Goal: Task Accomplishment & Management: Manage account settings

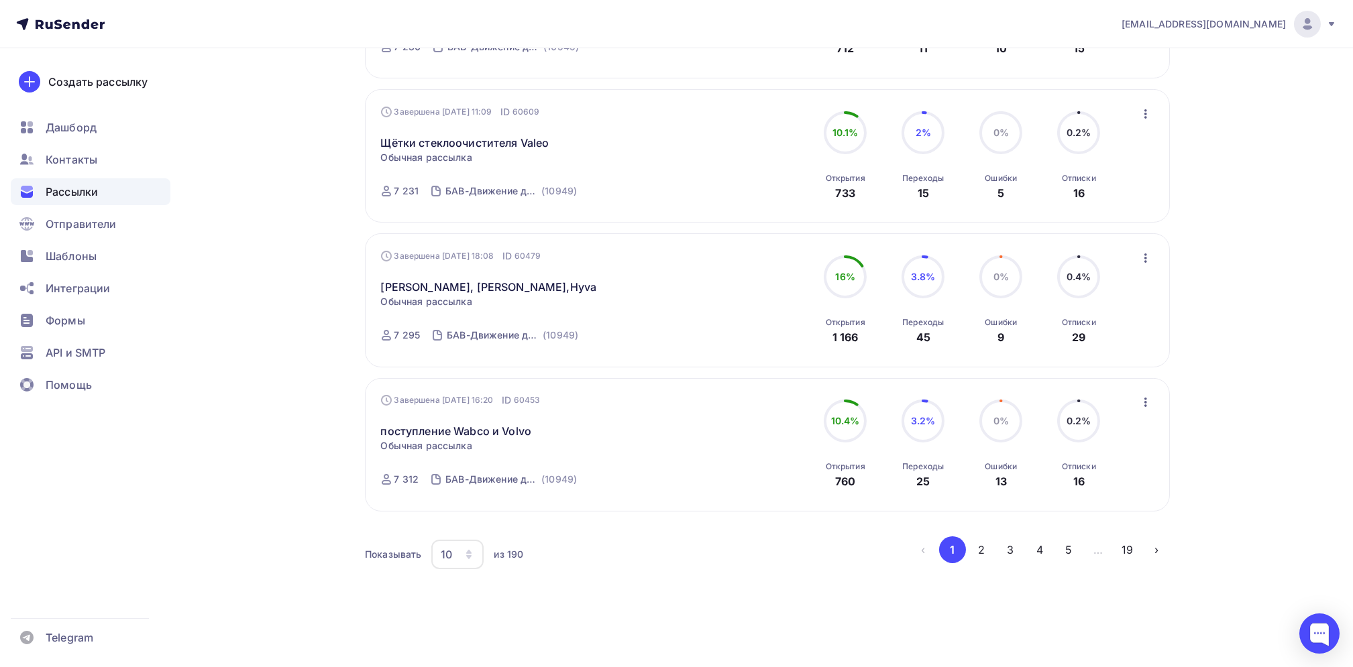
scroll to position [1189, 0]
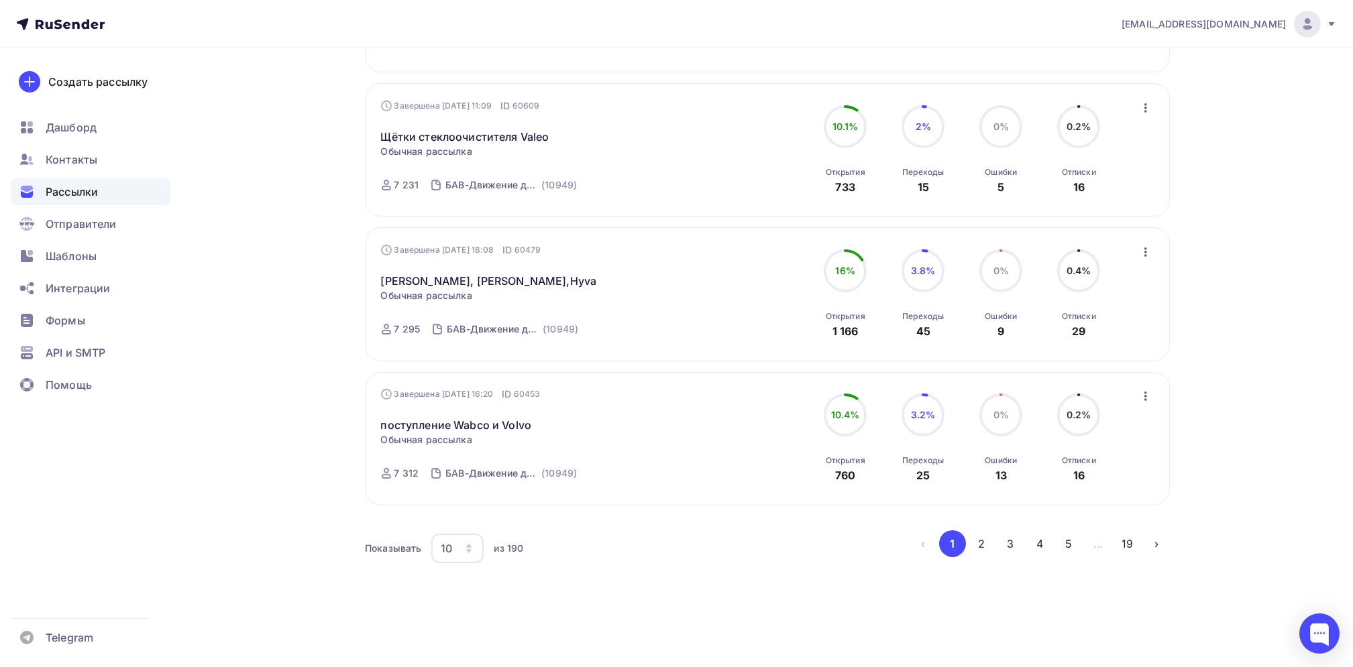
click at [980, 542] on button "2" at bounding box center [981, 544] width 27 height 27
click at [1009, 541] on button "3" at bounding box center [1010, 544] width 27 height 27
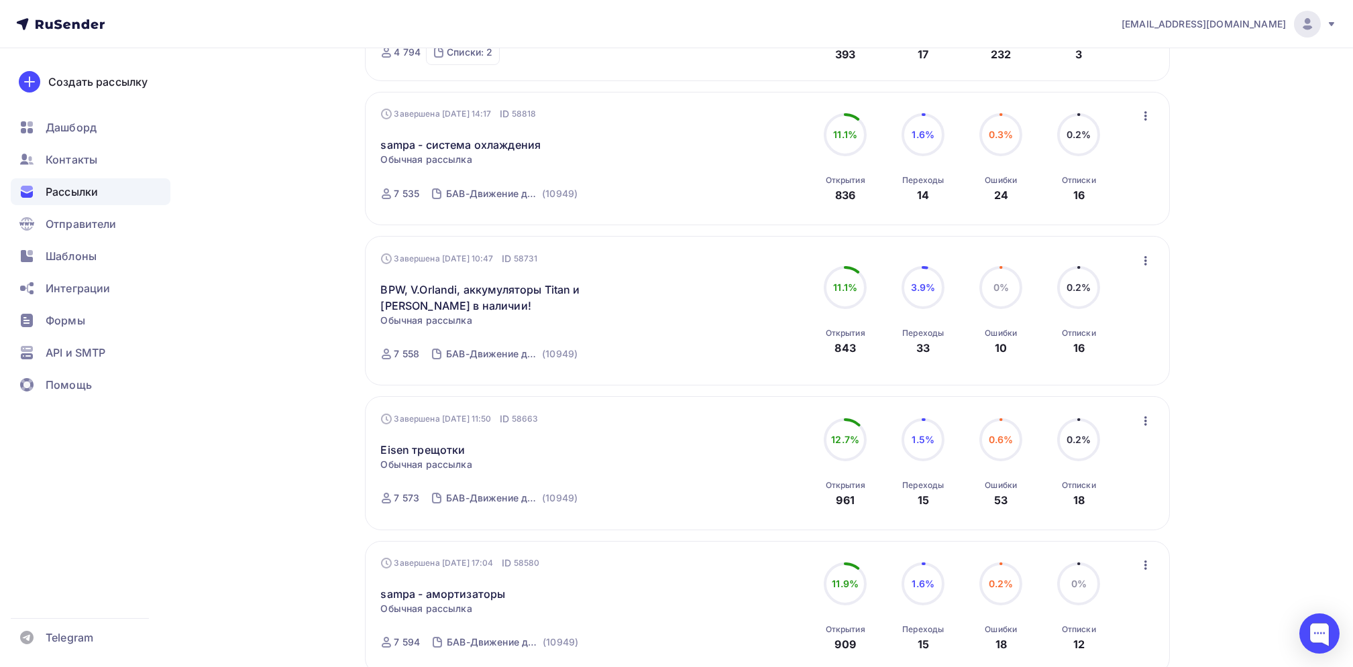
scroll to position [1198, 0]
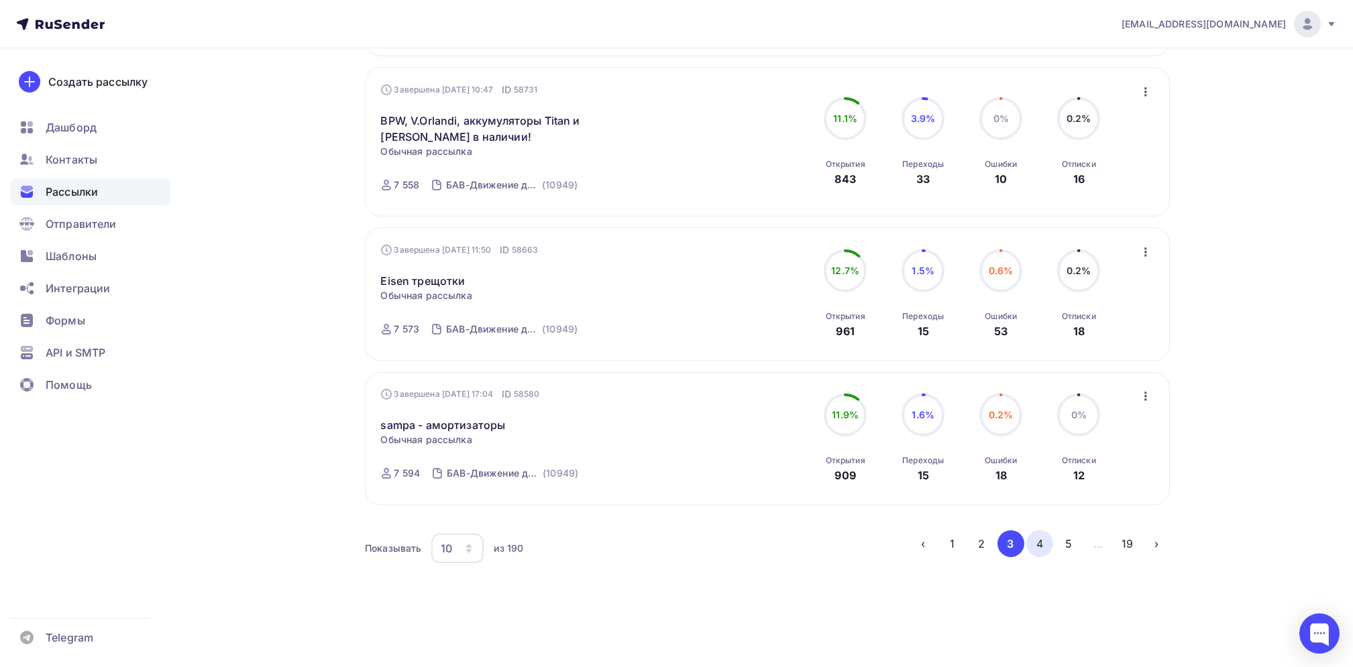
click at [1044, 538] on button "4" at bounding box center [1039, 544] width 27 height 27
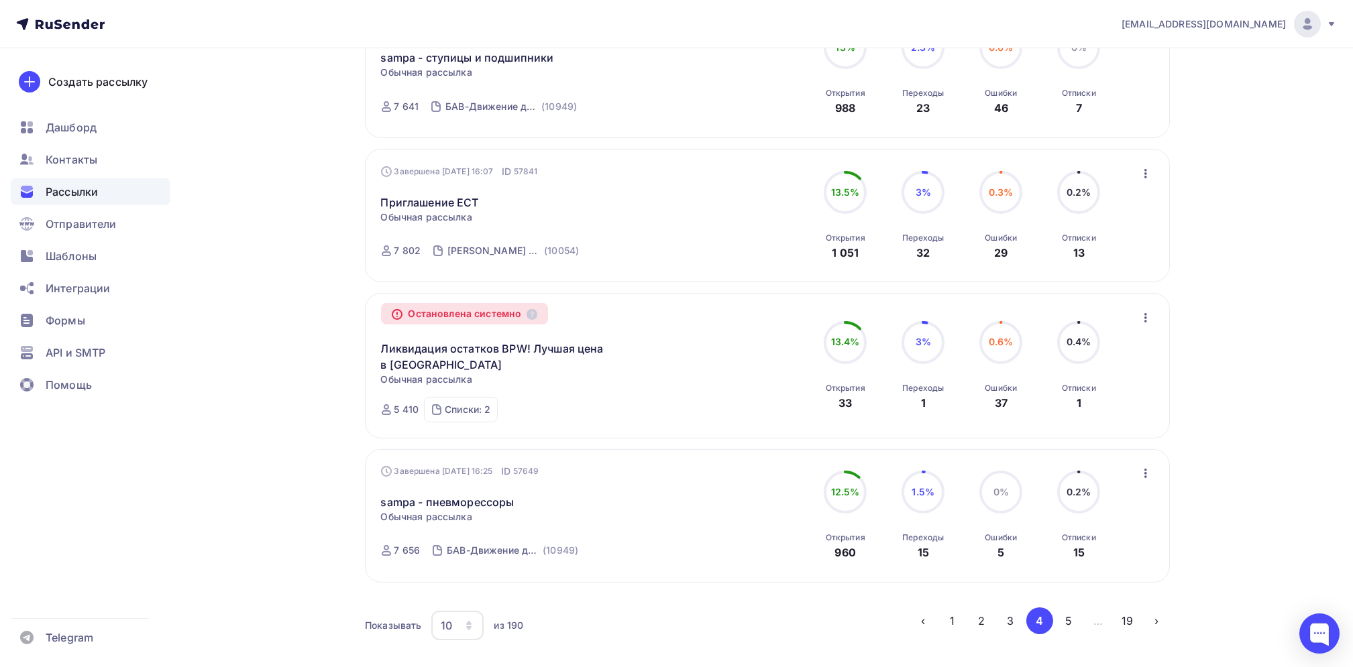
scroll to position [1207, 0]
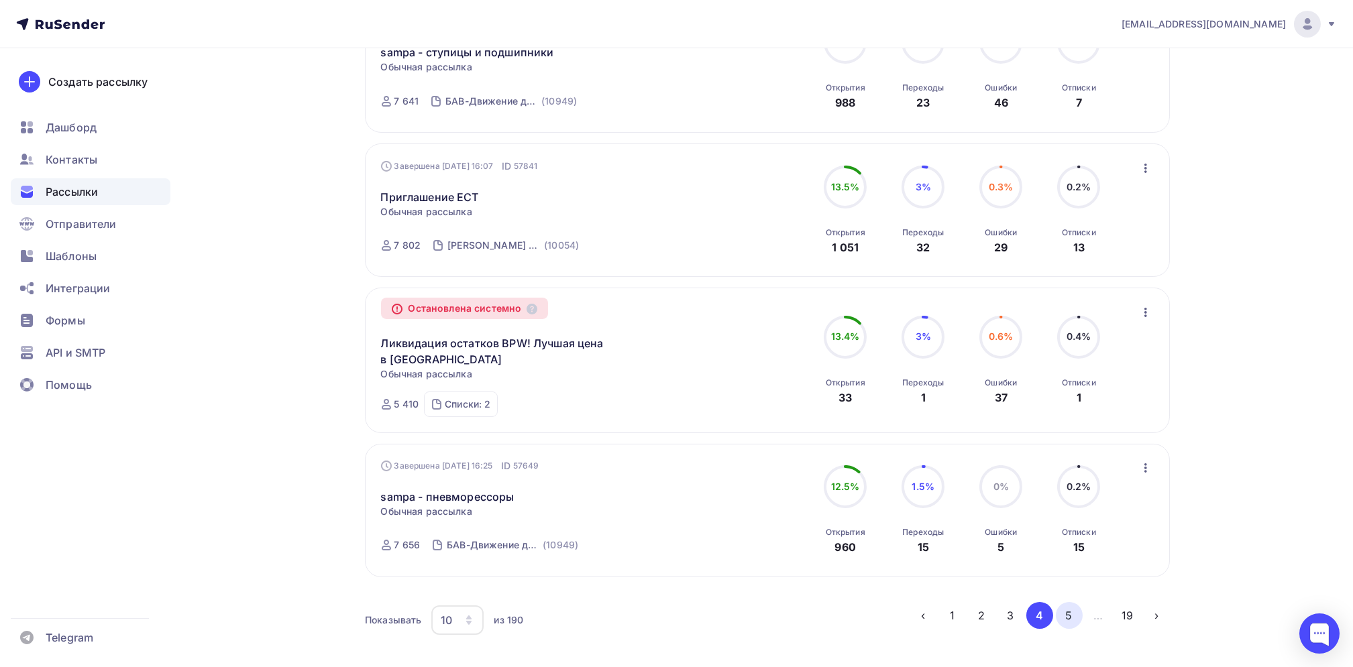
click at [1064, 617] on button "5" at bounding box center [1069, 615] width 27 height 27
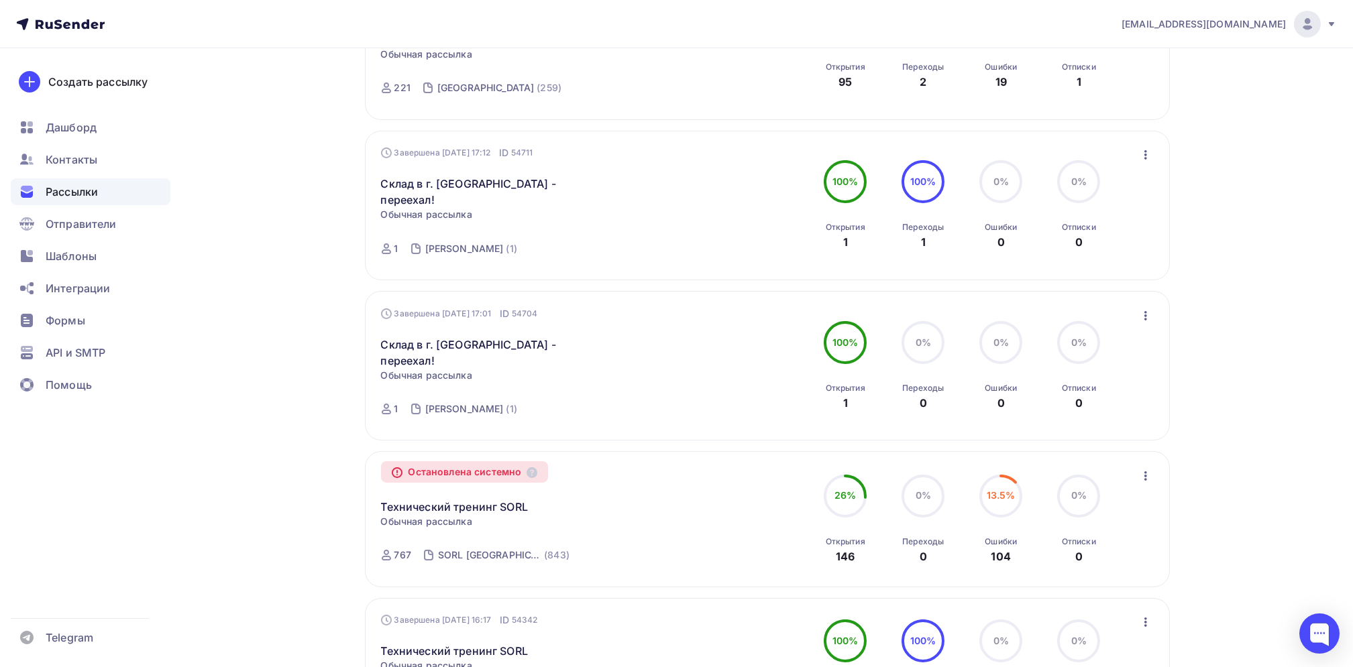
scroll to position [1118, 0]
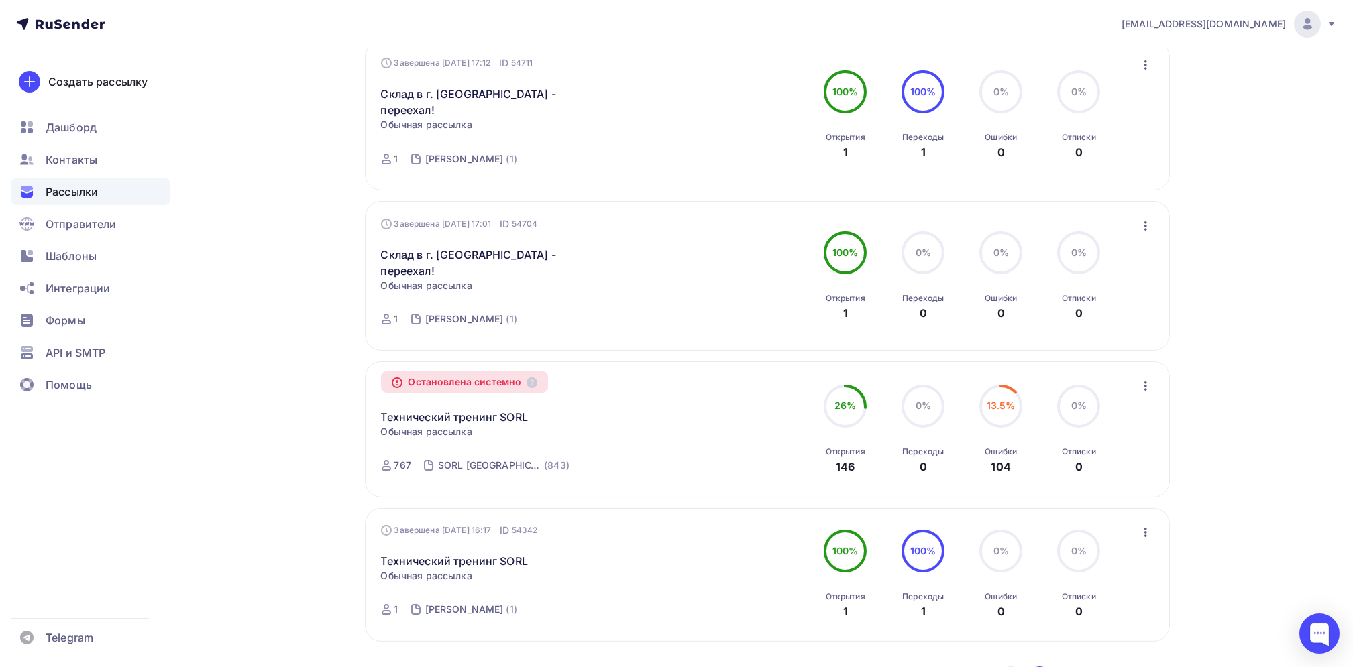
click at [1012, 667] on button "4" at bounding box center [1010, 680] width 27 height 27
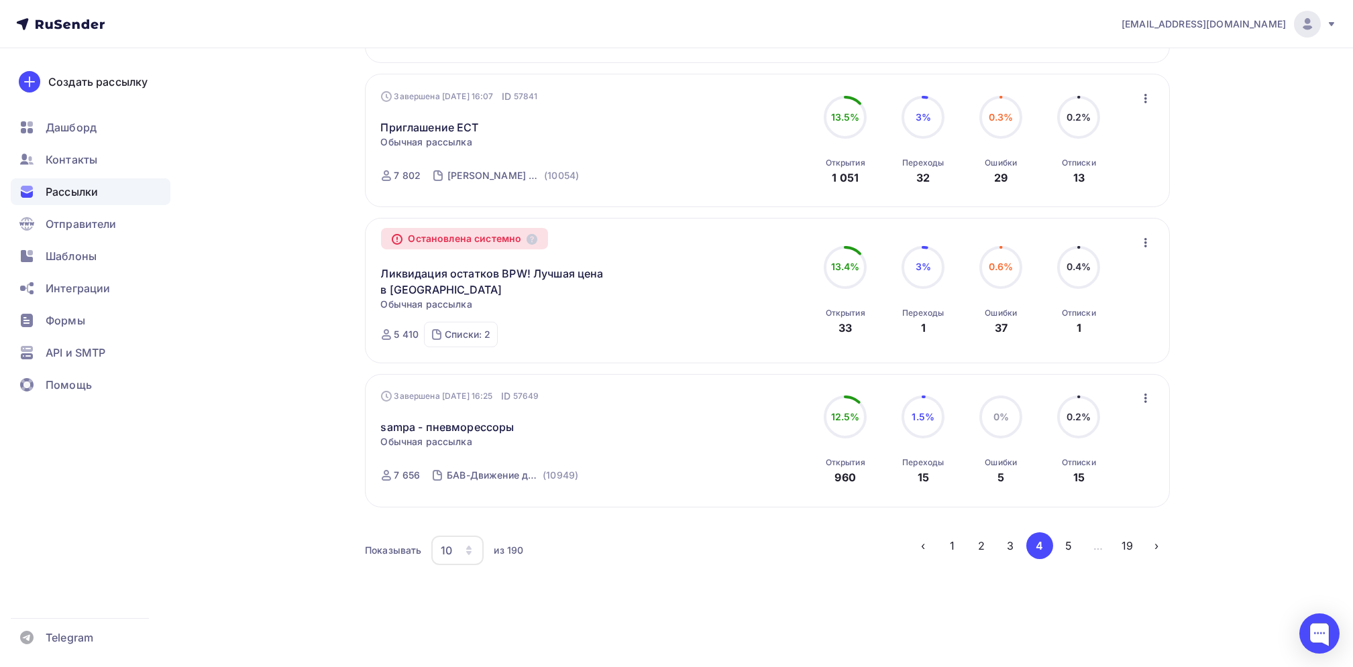
scroll to position [1280, 0]
click at [1014, 545] on button "3" at bounding box center [1010, 544] width 27 height 27
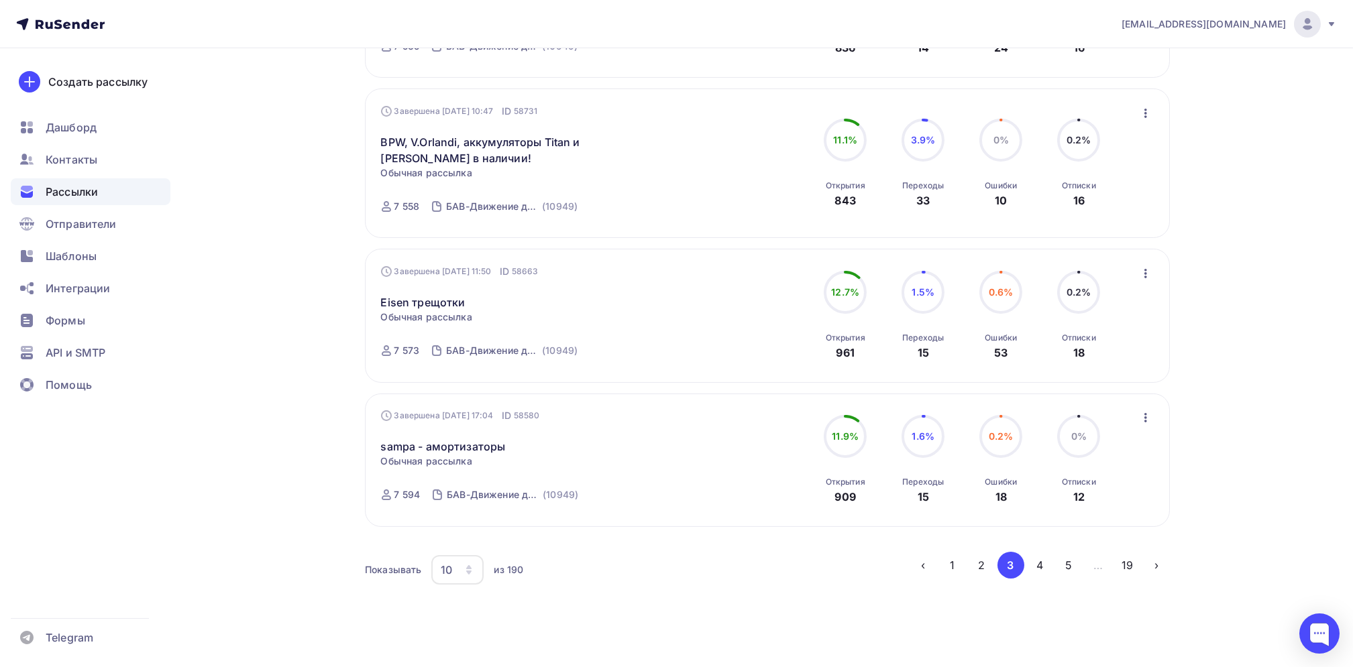
scroll to position [1198, 0]
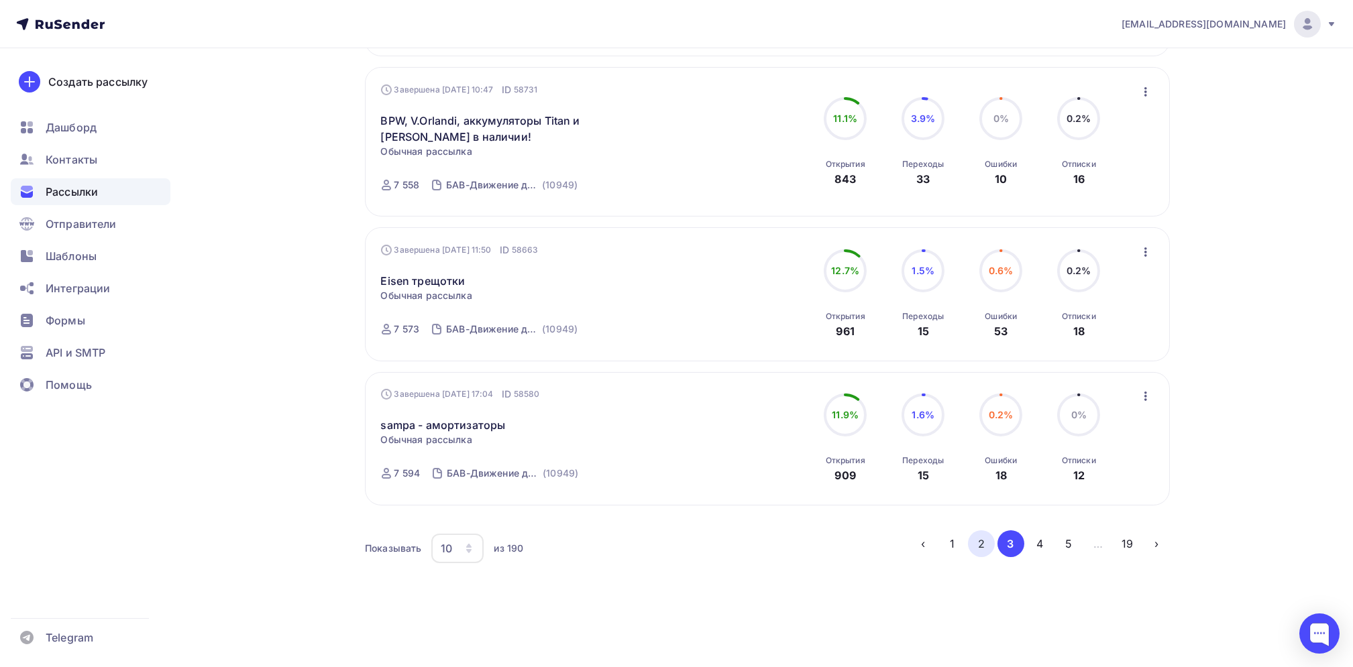
click at [981, 543] on button "2" at bounding box center [981, 544] width 27 height 27
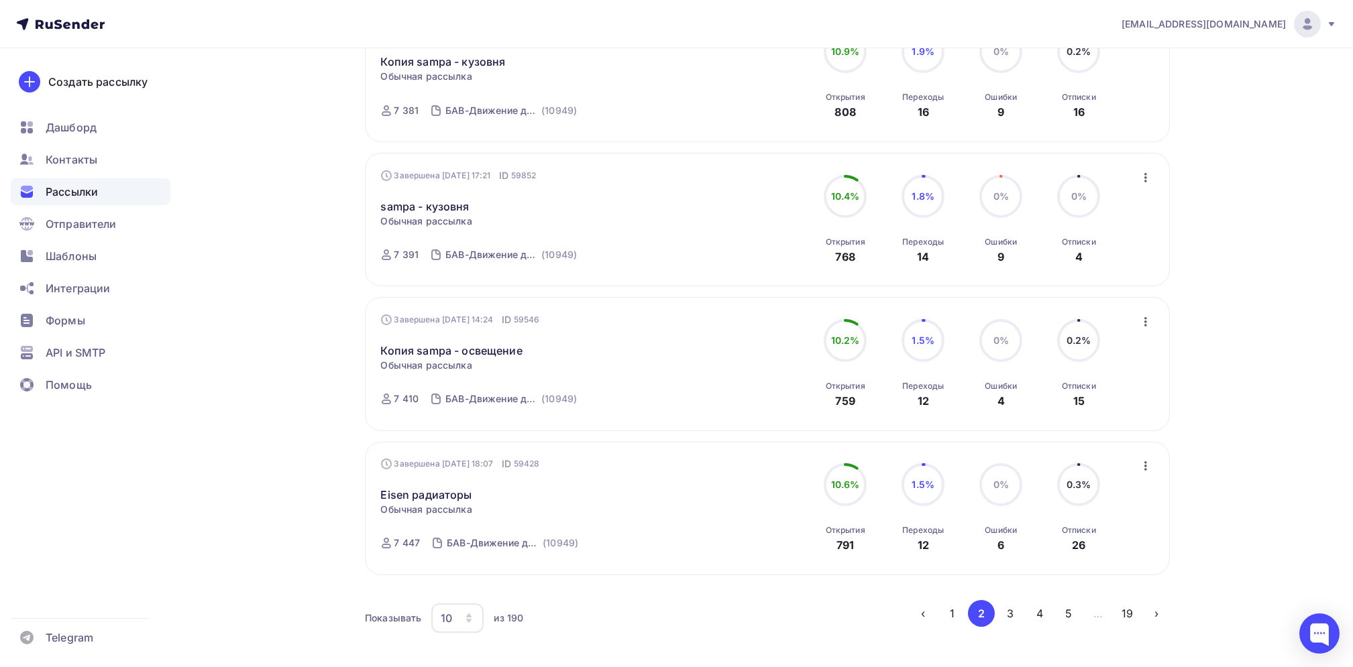
scroll to position [1189, 0]
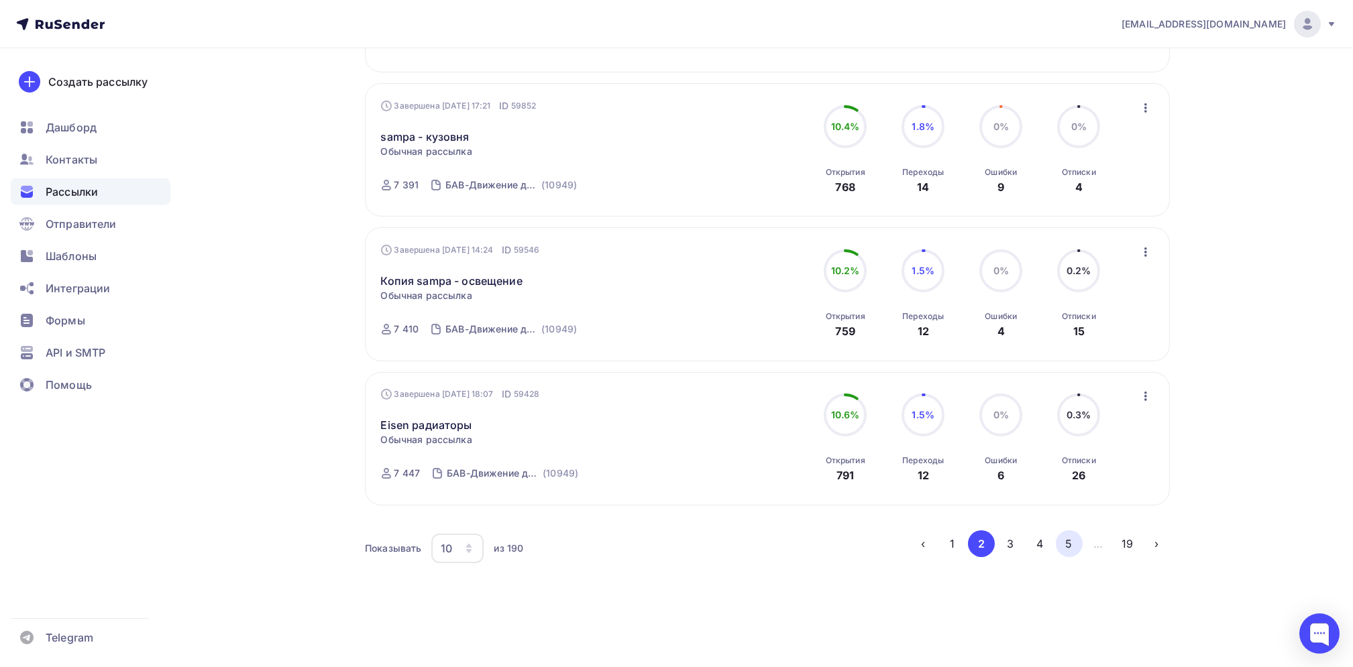
click at [1069, 549] on button "5" at bounding box center [1069, 544] width 27 height 27
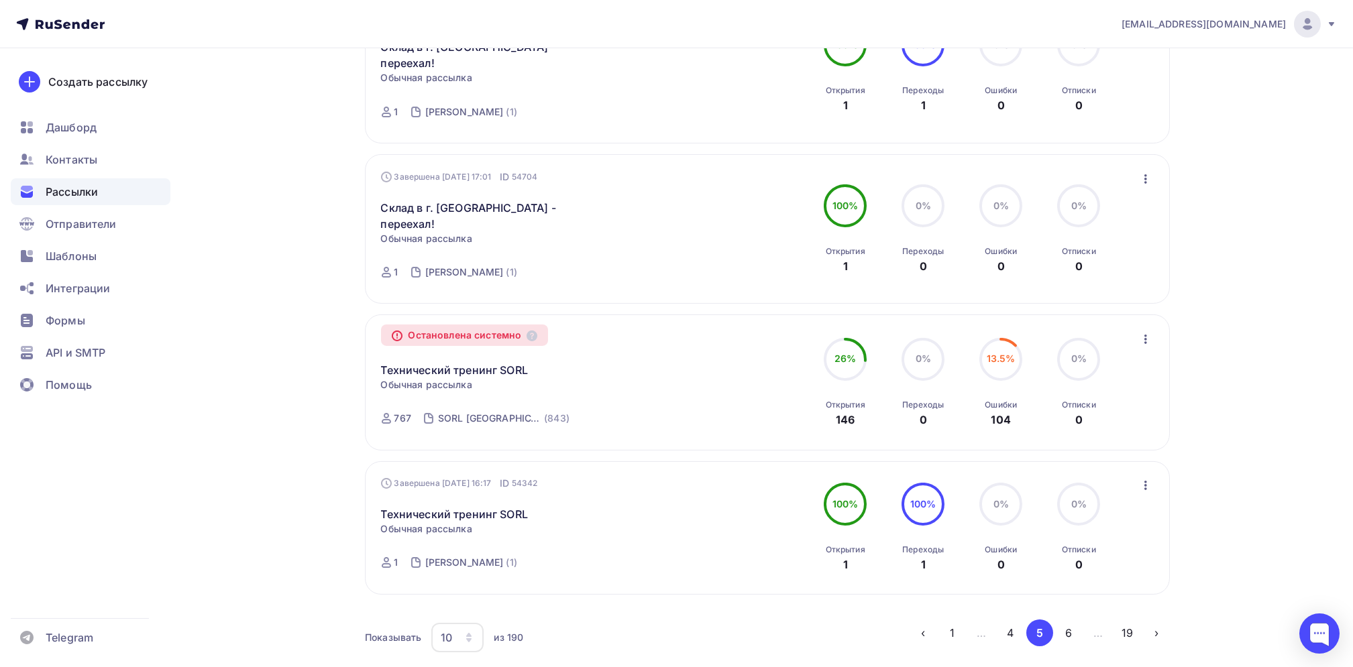
scroll to position [1190, 0]
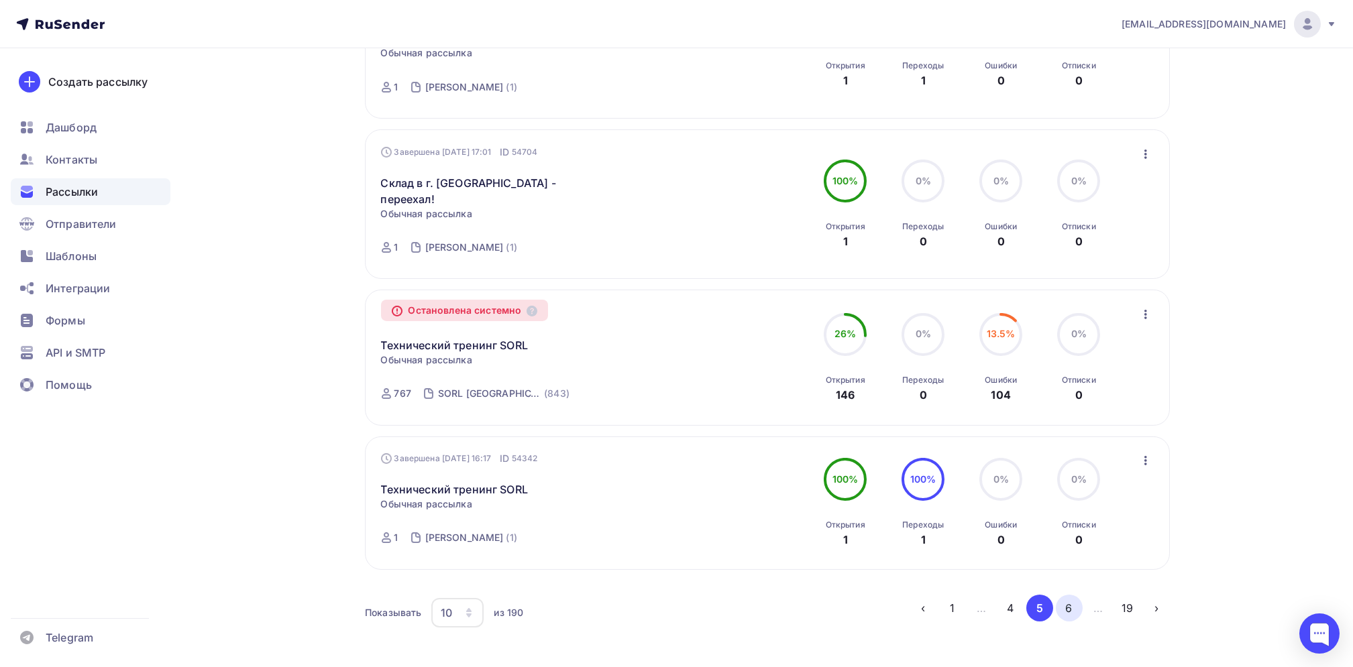
click at [1067, 595] on button "6" at bounding box center [1069, 608] width 27 height 27
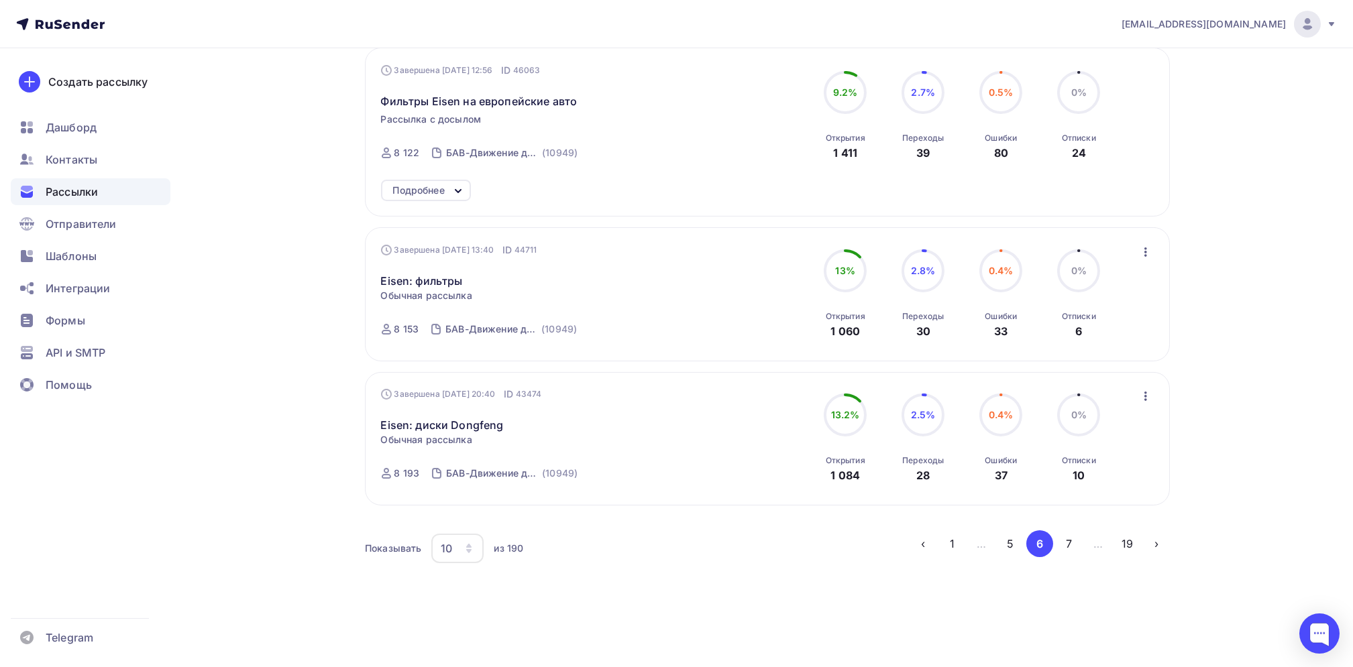
scroll to position [1224, 0]
click at [1007, 541] on button "5" at bounding box center [1010, 544] width 27 height 27
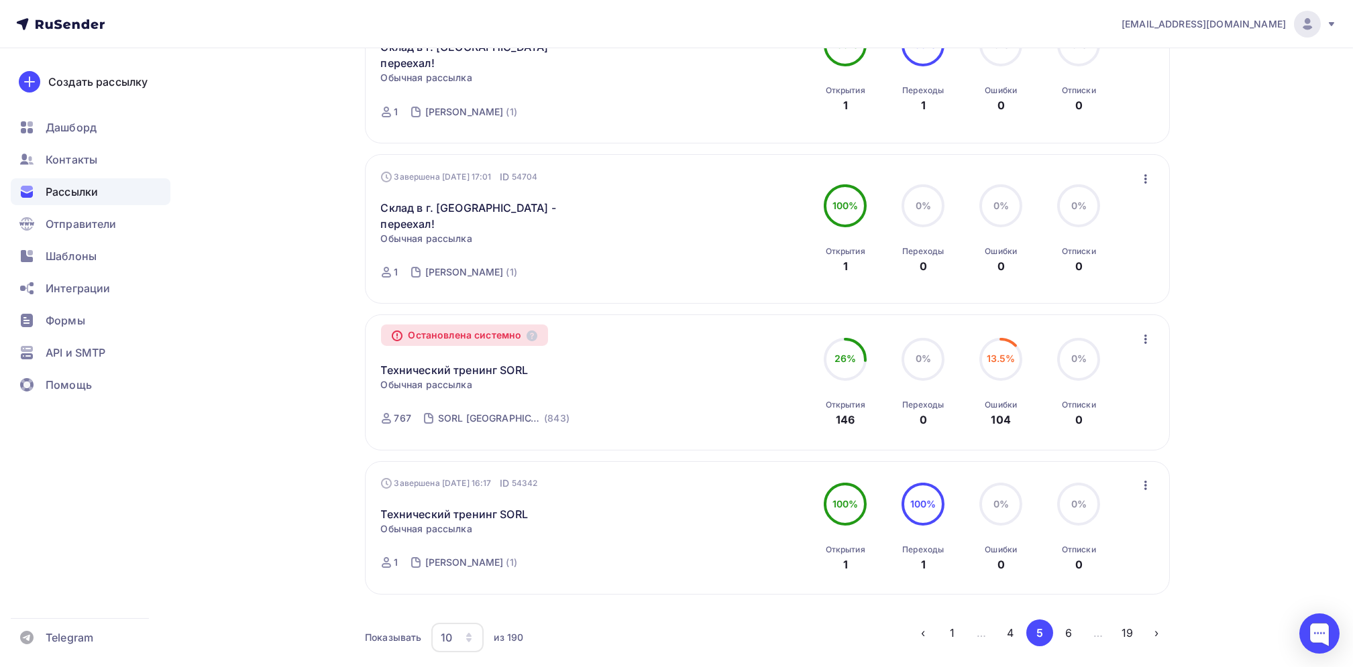
scroll to position [1190, 0]
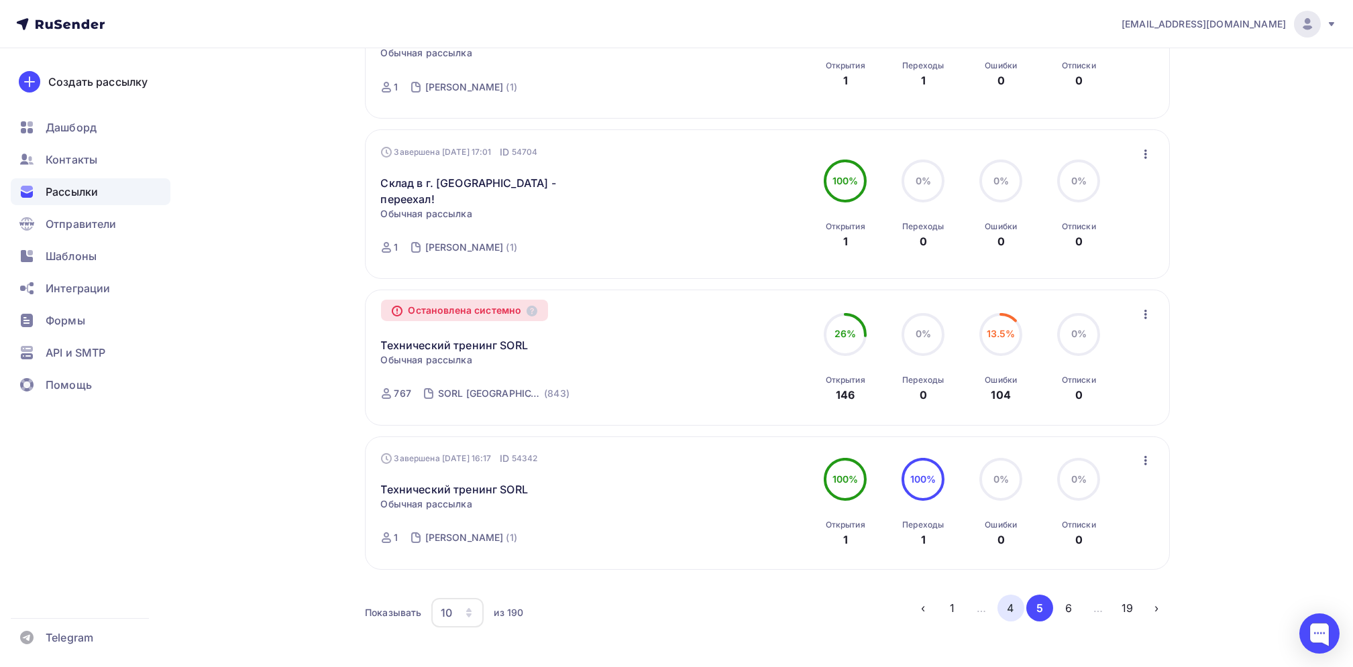
click at [1016, 595] on button "4" at bounding box center [1010, 608] width 27 height 27
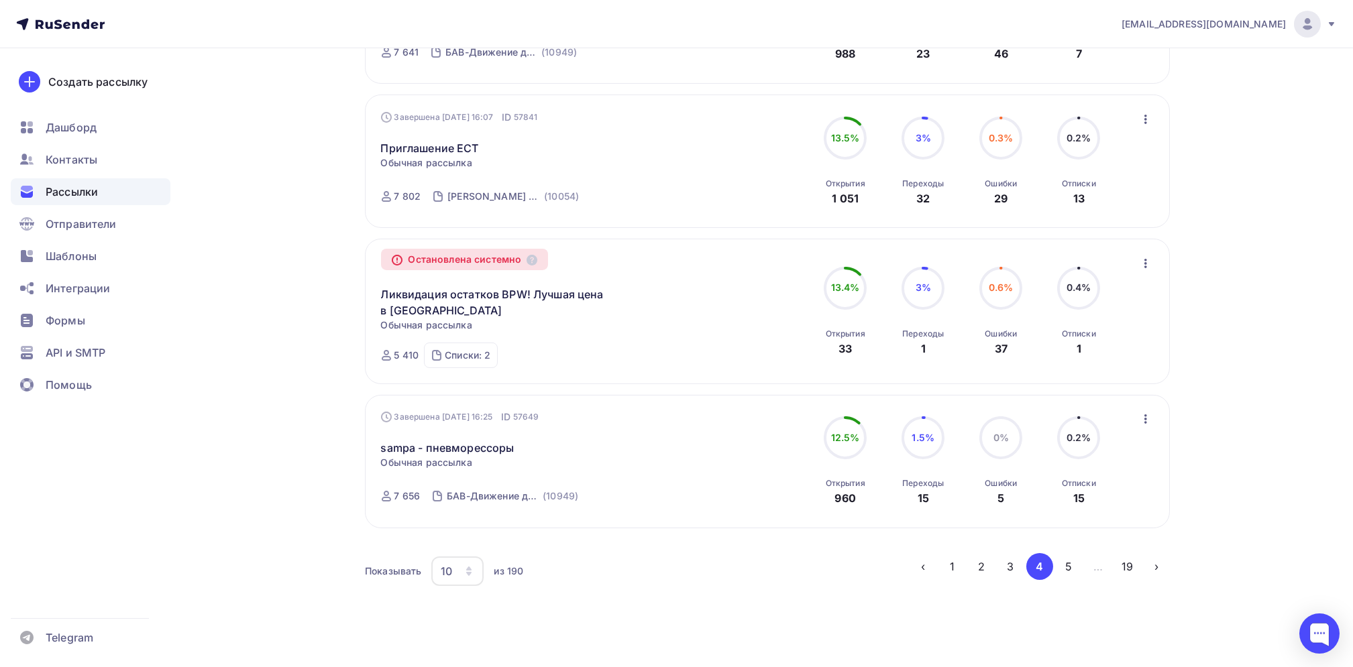
scroll to position [1280, 0]
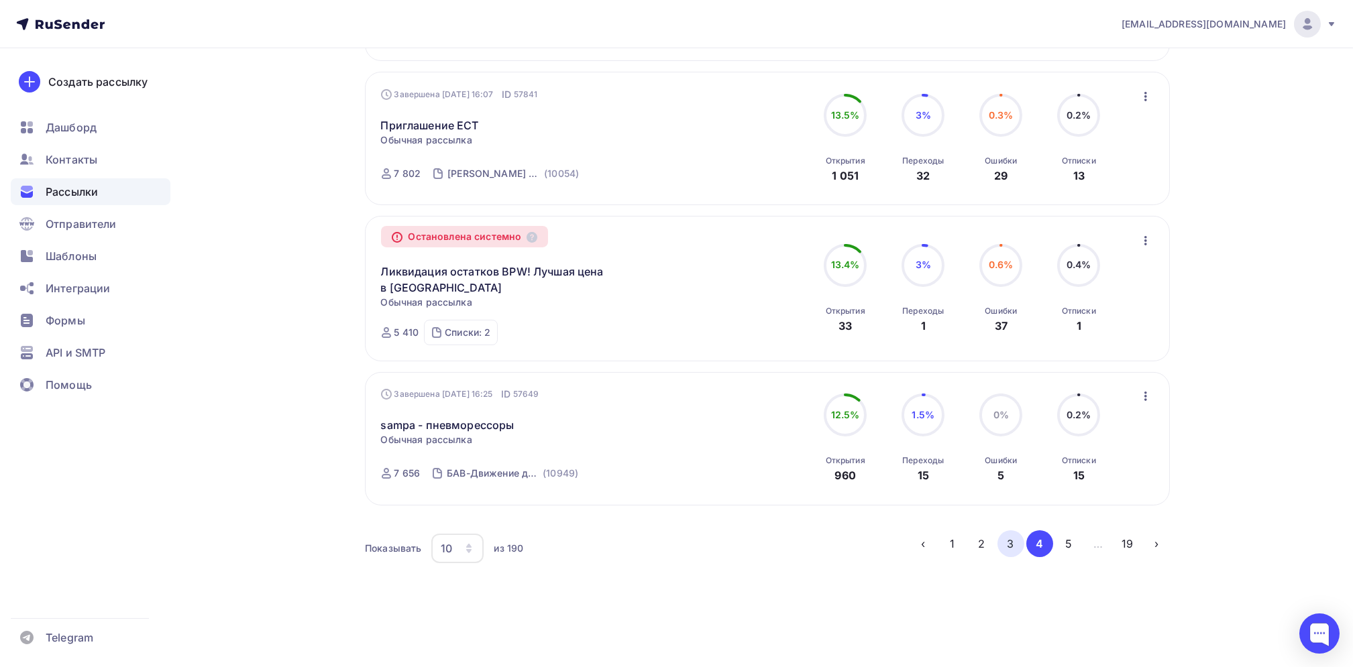
click at [1004, 546] on button "3" at bounding box center [1010, 544] width 27 height 27
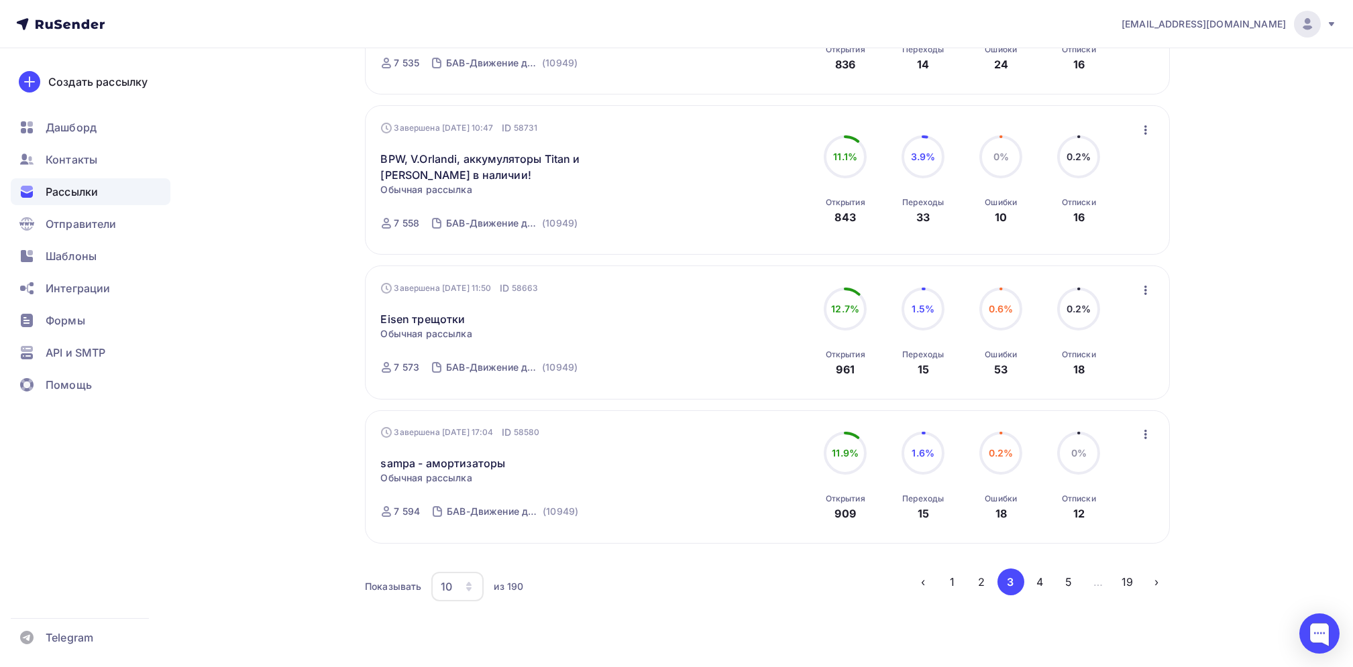
scroll to position [1198, 0]
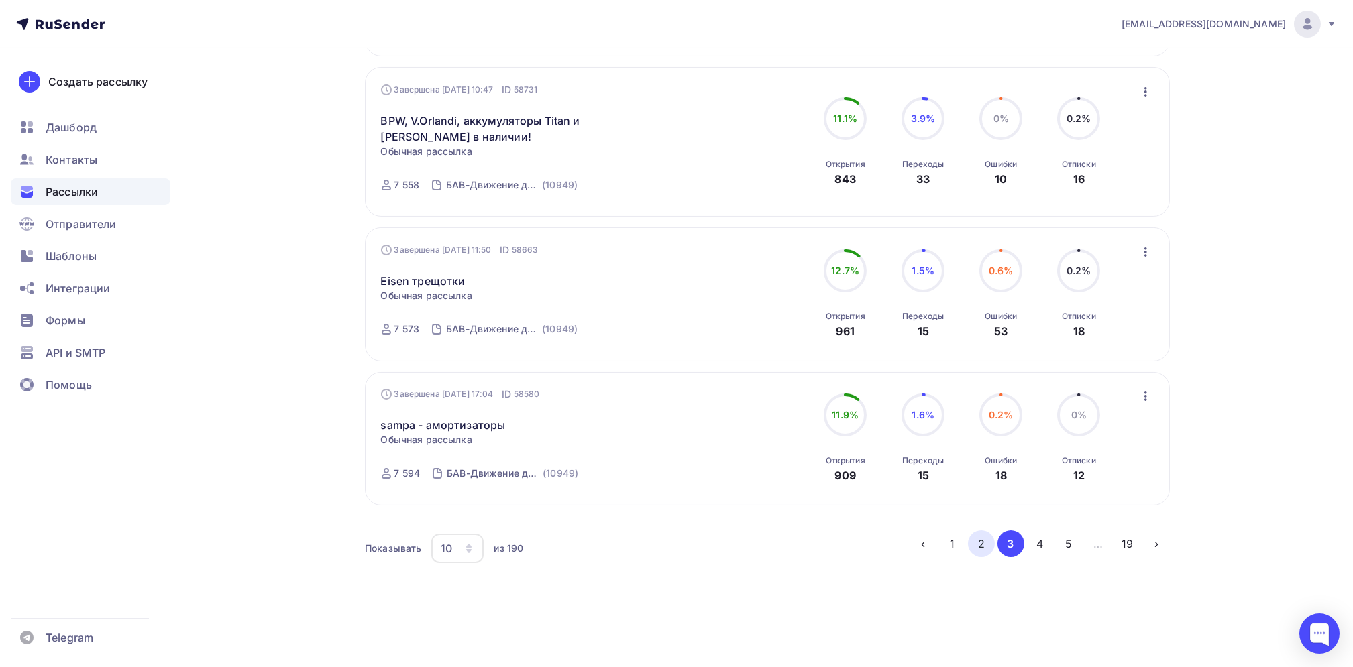
click at [983, 545] on button "2" at bounding box center [981, 544] width 27 height 27
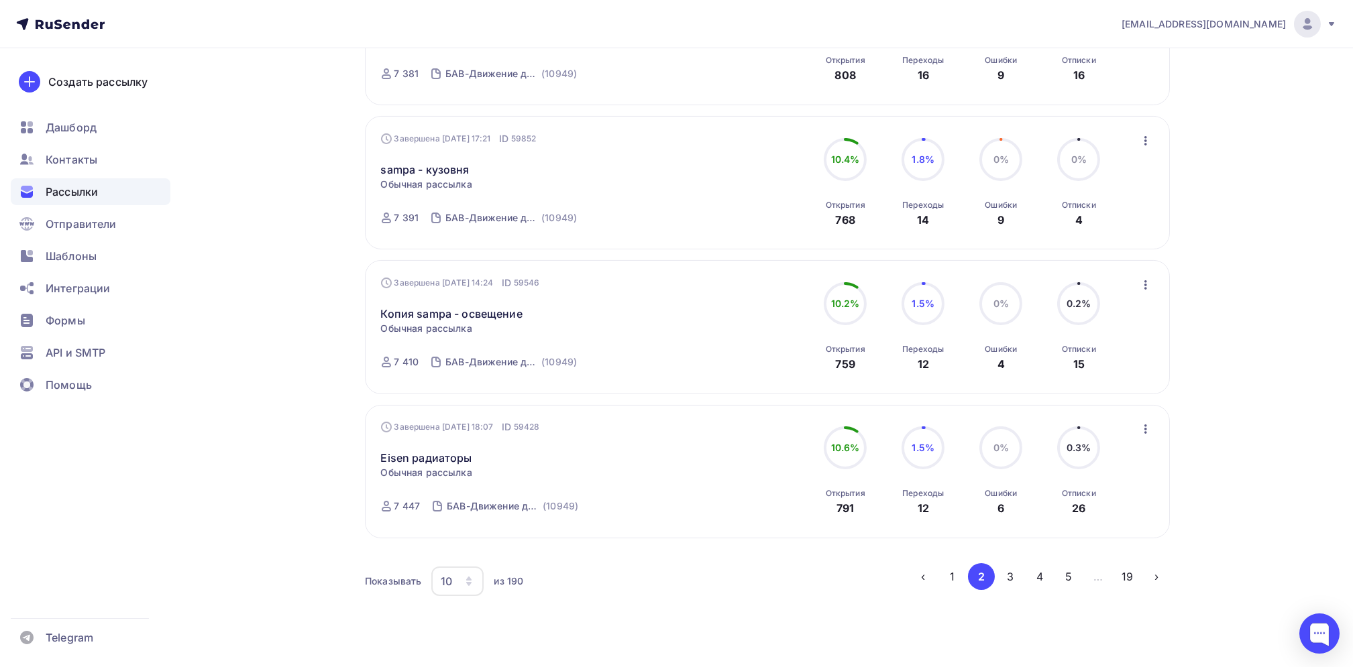
scroll to position [1189, 0]
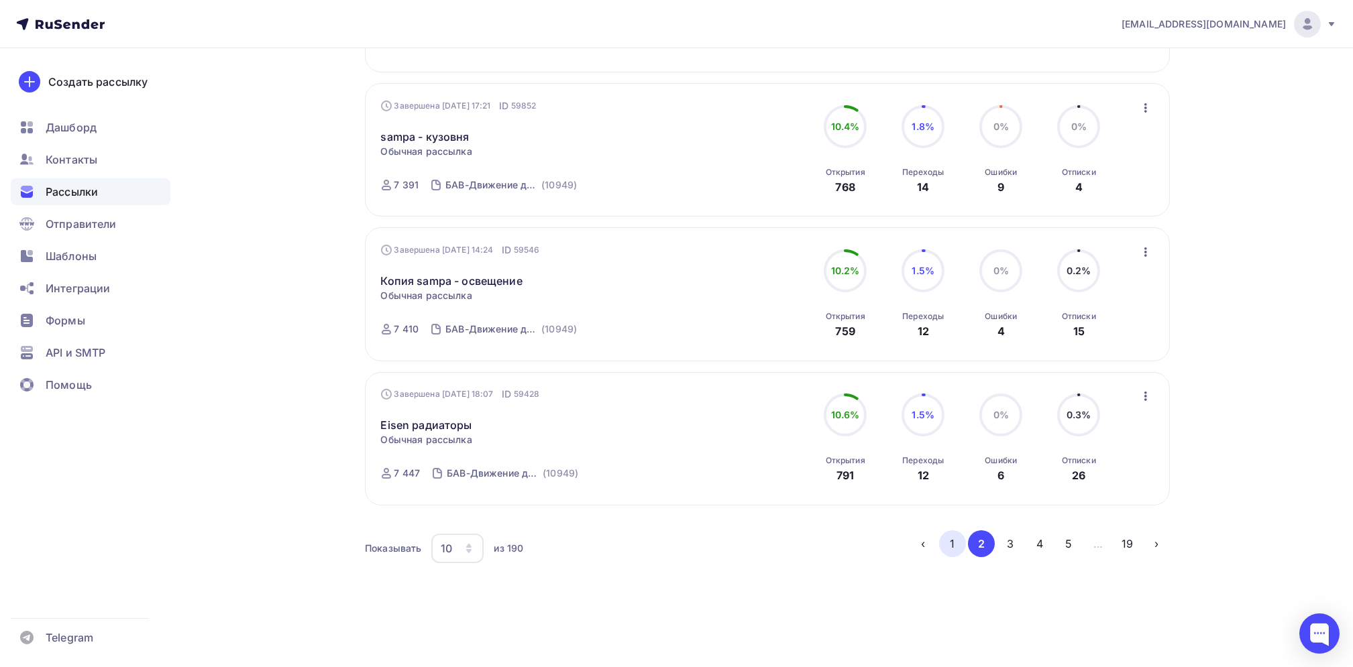
click at [957, 540] on button "1" at bounding box center [952, 544] width 27 height 27
